Goal: Task Accomplishment & Management: Manage account settings

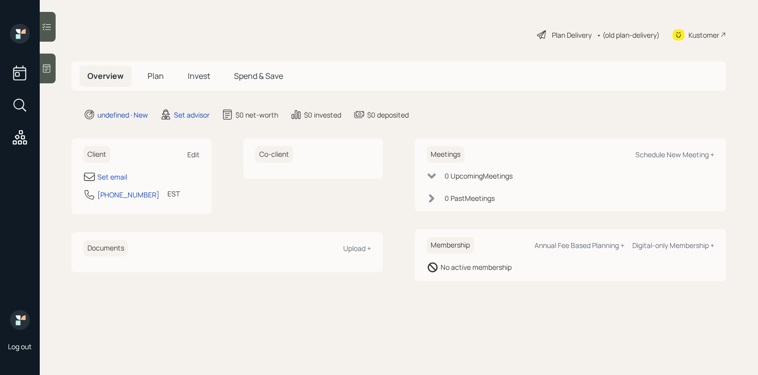
click at [194, 153] on div "Edit" at bounding box center [193, 154] width 12 height 9
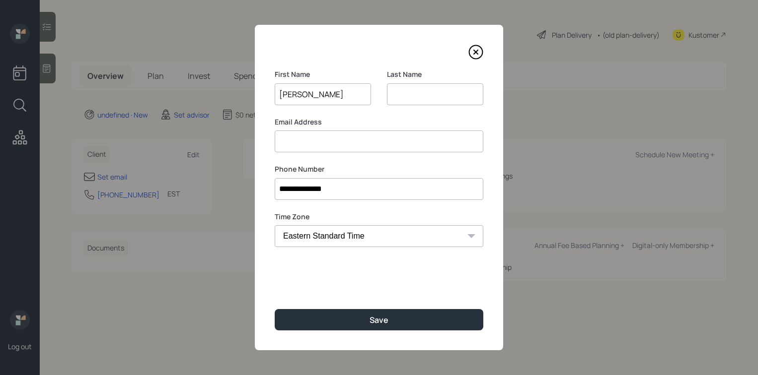
type input "Kim"
type input "Rose"
click at [285, 115] on div "First Name Kim" at bounding box center [323, 93] width 96 height 48
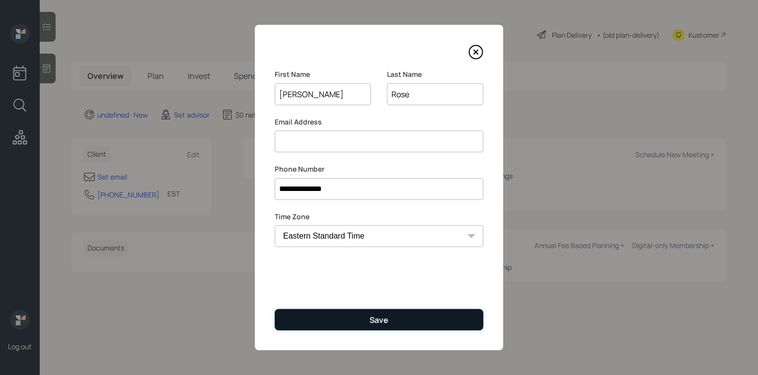
click at [347, 316] on button "Save" at bounding box center [379, 319] width 208 height 21
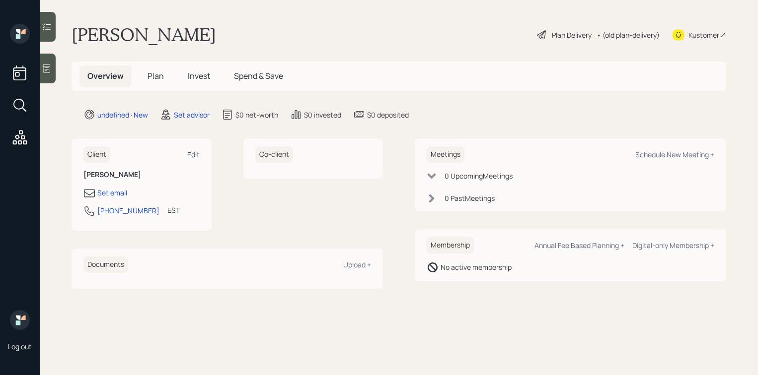
click at [193, 158] on div "Edit" at bounding box center [193, 154] width 12 height 9
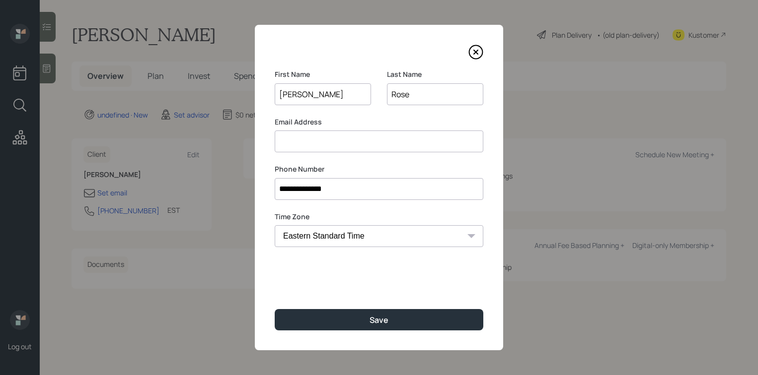
click at [320, 148] on input at bounding box center [379, 142] width 208 height 22
type input "[EMAIL_ADDRESS][DOMAIN_NAME]"
click at [347, 113] on div "First Name Kim" at bounding box center [323, 93] width 96 height 48
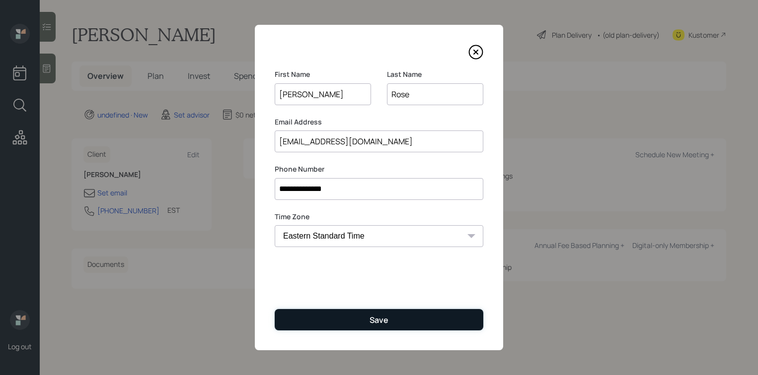
click at [361, 315] on button "Save" at bounding box center [379, 319] width 208 height 21
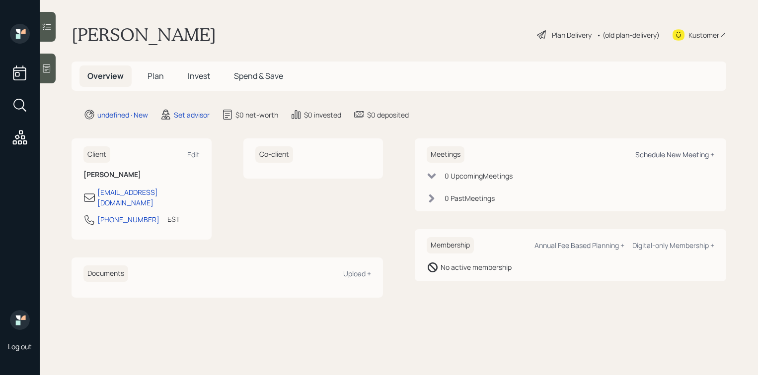
click at [647, 156] on div "Schedule New Meeting +" at bounding box center [674, 154] width 79 height 9
select select "round-robin"
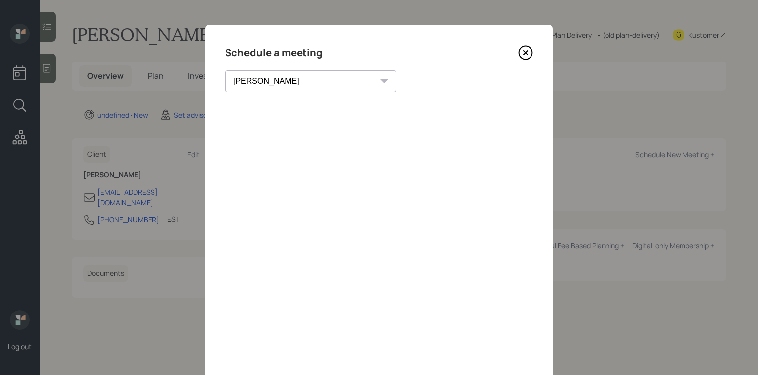
click at [529, 55] on icon at bounding box center [525, 52] width 15 height 15
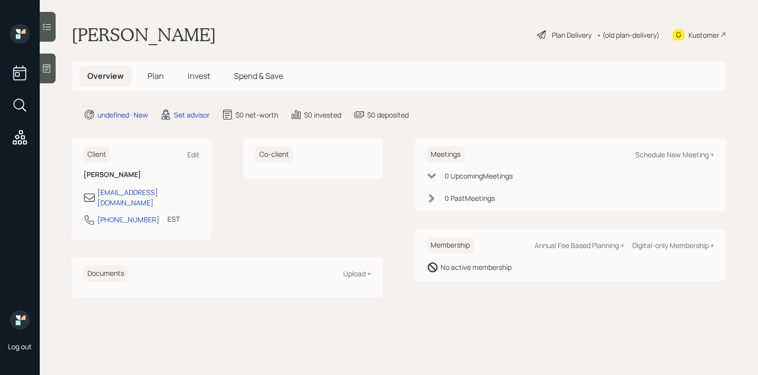
click at [54, 73] on div at bounding box center [48, 69] width 16 height 30
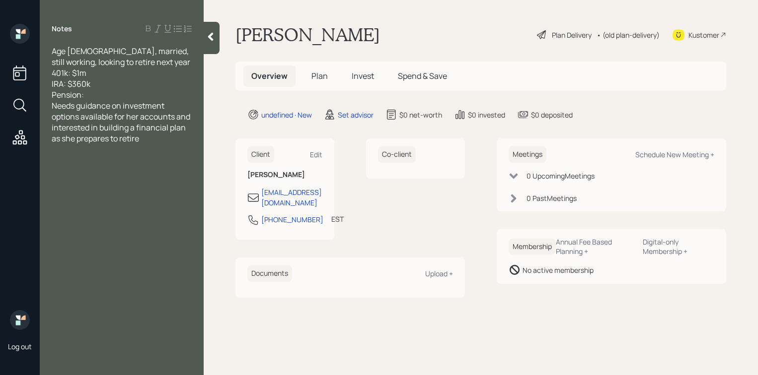
click at [153, 94] on div "Pension:" at bounding box center [122, 94] width 140 height 11
click at [217, 33] on div at bounding box center [212, 38] width 16 height 32
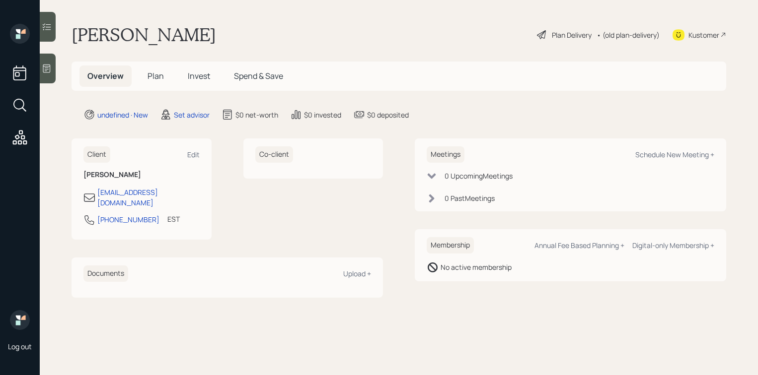
click at [51, 64] on icon at bounding box center [47, 69] width 10 height 10
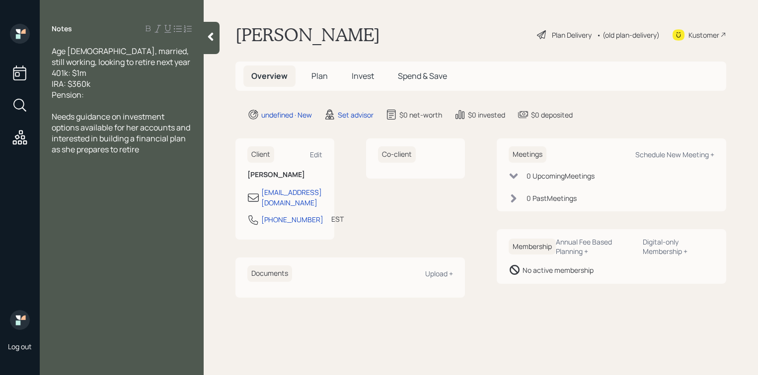
click at [213, 26] on div at bounding box center [212, 38] width 16 height 32
